Goal: Information Seeking & Learning: Learn about a topic

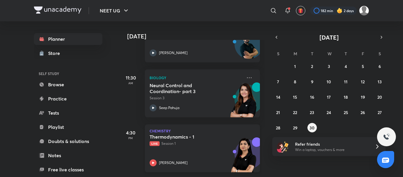
click at [212, 147] on div "Thermodynamics - 1 Live Session 1 Akansha Karnwal" at bounding box center [196, 150] width 93 height 32
click at [209, 141] on p "Live Session 1" at bounding box center [196, 143] width 93 height 5
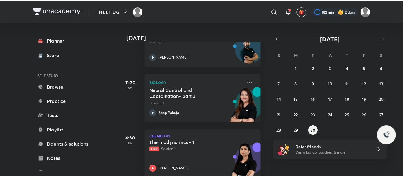
scroll to position [57, 0]
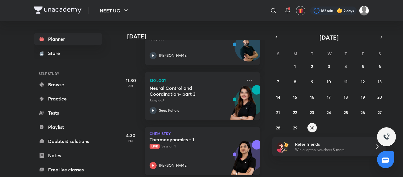
click at [219, 141] on h5 "Thermodynamics - 1" at bounding box center [186, 139] width 73 height 6
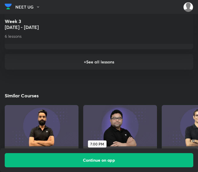
scroll to position [835, 0]
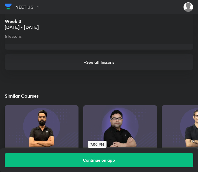
click at [92, 63] on h6 "+ See all lessons" at bounding box center [99, 62] width 189 height 16
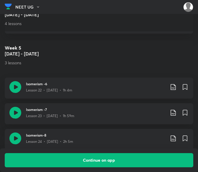
scroll to position [985, 0]
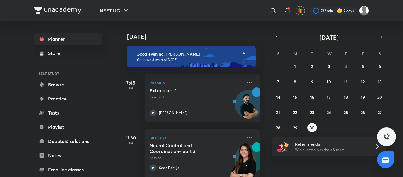
scroll to position [64, 0]
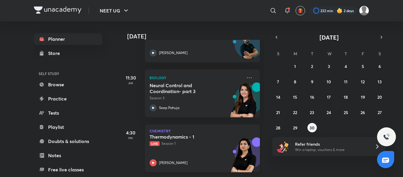
click at [194, 144] on div "Thermodynamics - 1 Live Session 1 [PERSON_NAME]" at bounding box center [196, 150] width 93 height 32
